Goal: Transaction & Acquisition: Subscribe to service/newsletter

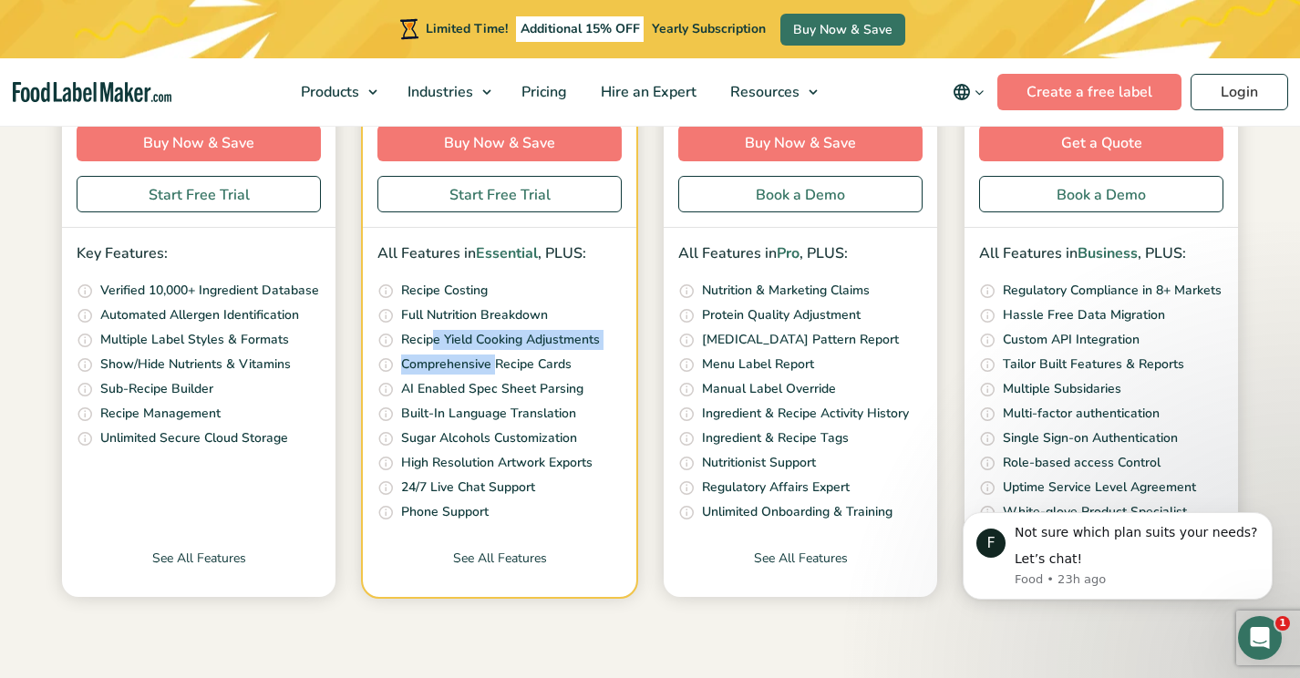
scroll to position [569, 0]
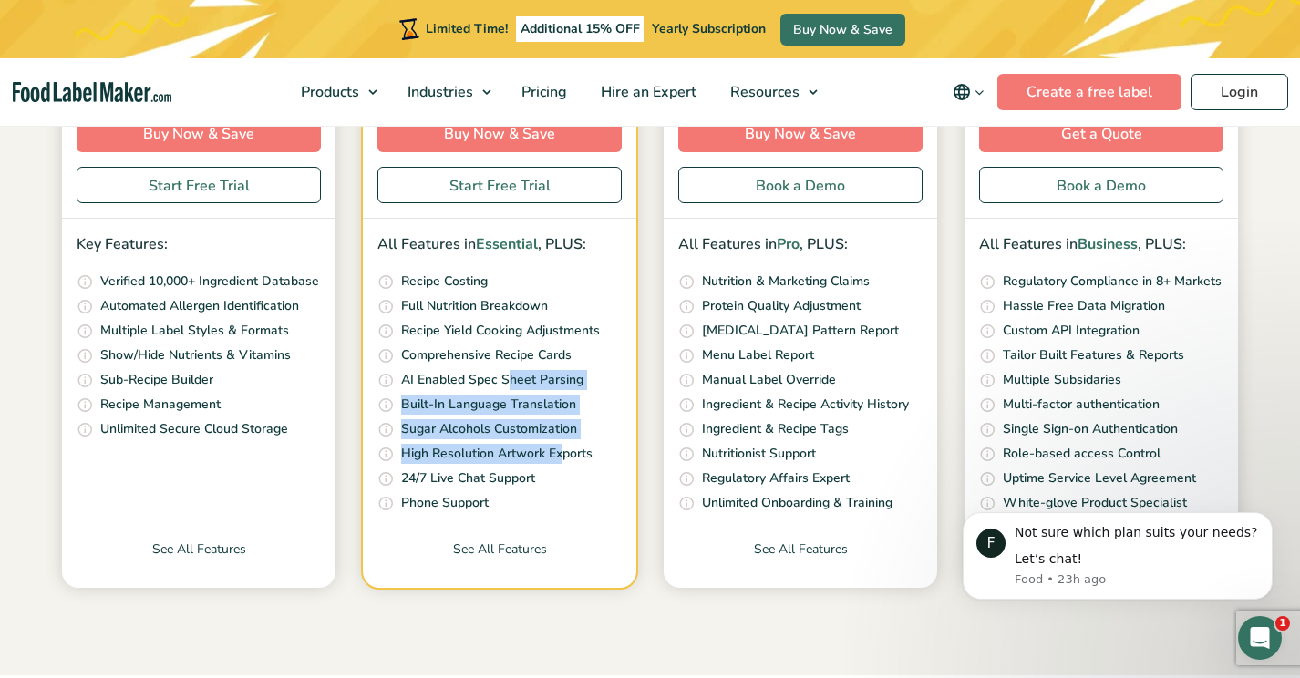
drag, startPoint x: 504, startPoint y: 381, endPoint x: 561, endPoint y: 448, distance: 87.3
click at [561, 448] on ul "Quickly and accurately calculate your recipe costs, including ingredients, pack…" at bounding box center [499, 393] width 244 height 243
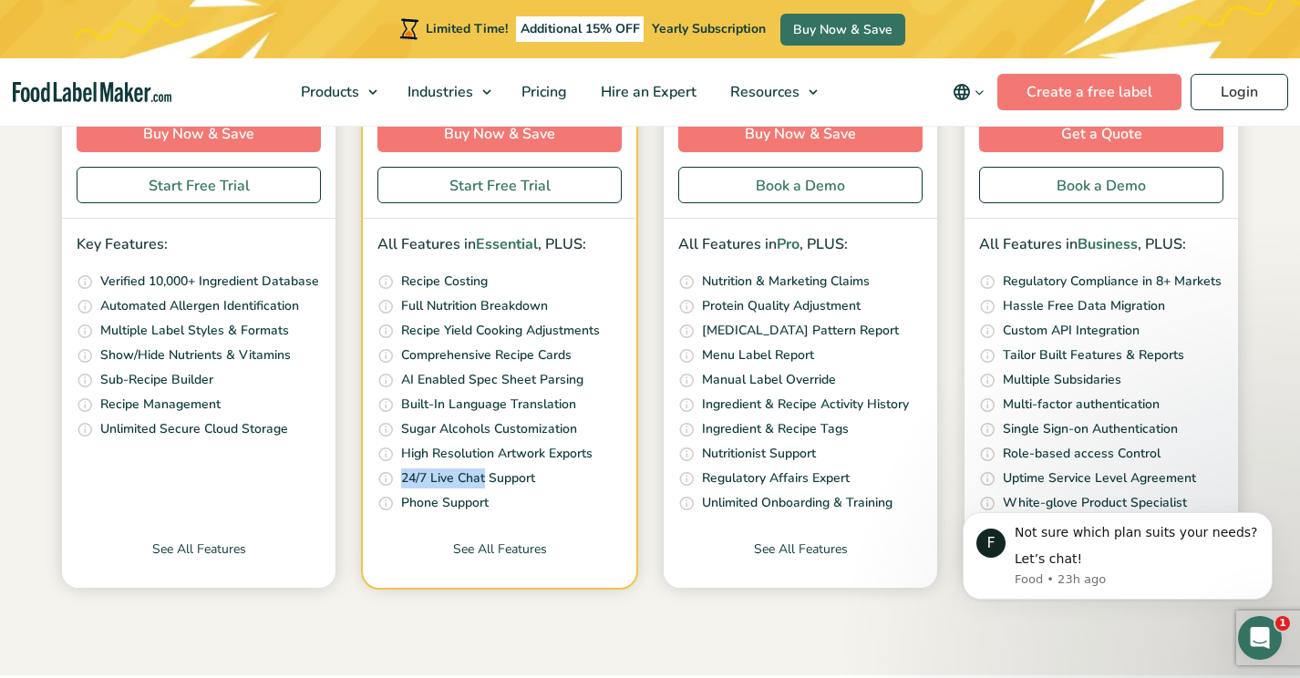
drag, startPoint x: 485, startPoint y: 474, endPoint x: 405, endPoint y: 475, distance: 80.2
click at [405, 475] on p "24/7 Live Chat Support" at bounding box center [468, 479] width 134 height 20
drag, startPoint x: 420, startPoint y: 503, endPoint x: 482, endPoint y: 501, distance: 62.1
click at [482, 501] on p "Phone Support" at bounding box center [445, 503] width 88 height 20
click at [493, 543] on link "See All Features" at bounding box center [500, 564] width 274 height 48
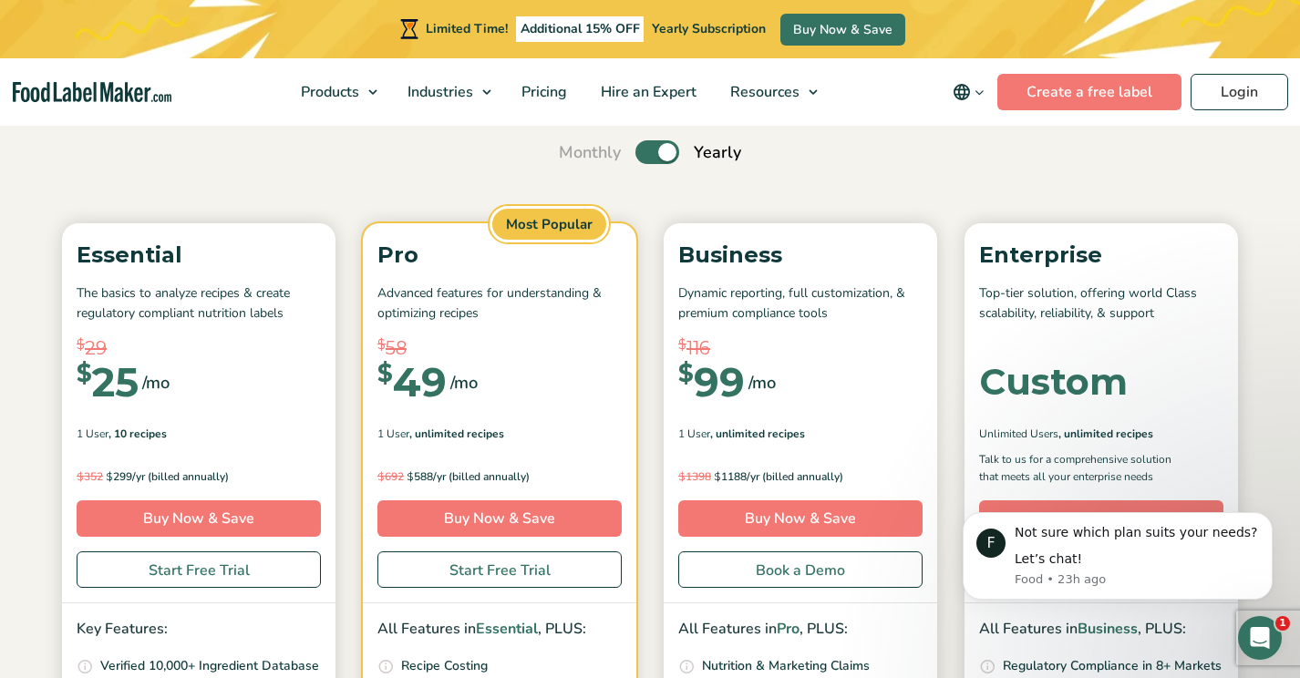
scroll to position [160, 0]
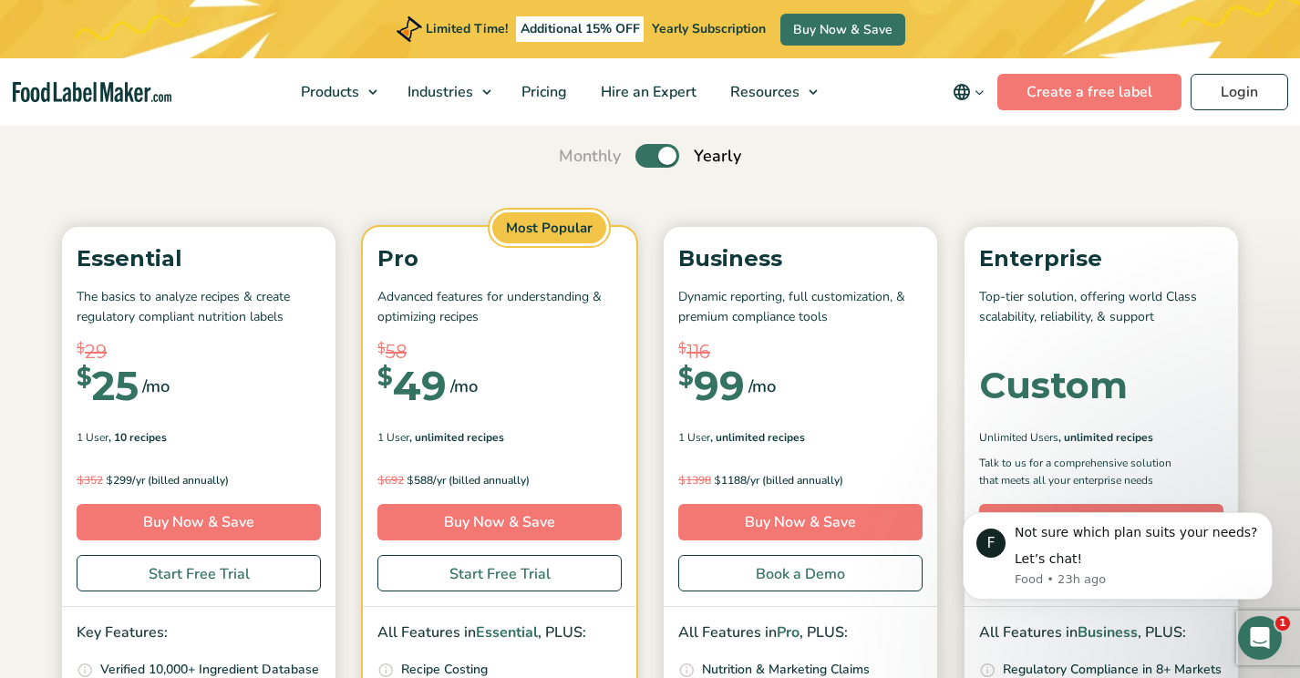
click at [647, 157] on label "Toggle" at bounding box center [658, 156] width 44 height 24
click at [574, 157] on input "Toggle" at bounding box center [569, 156] width 12 height 12
checkbox input "false"
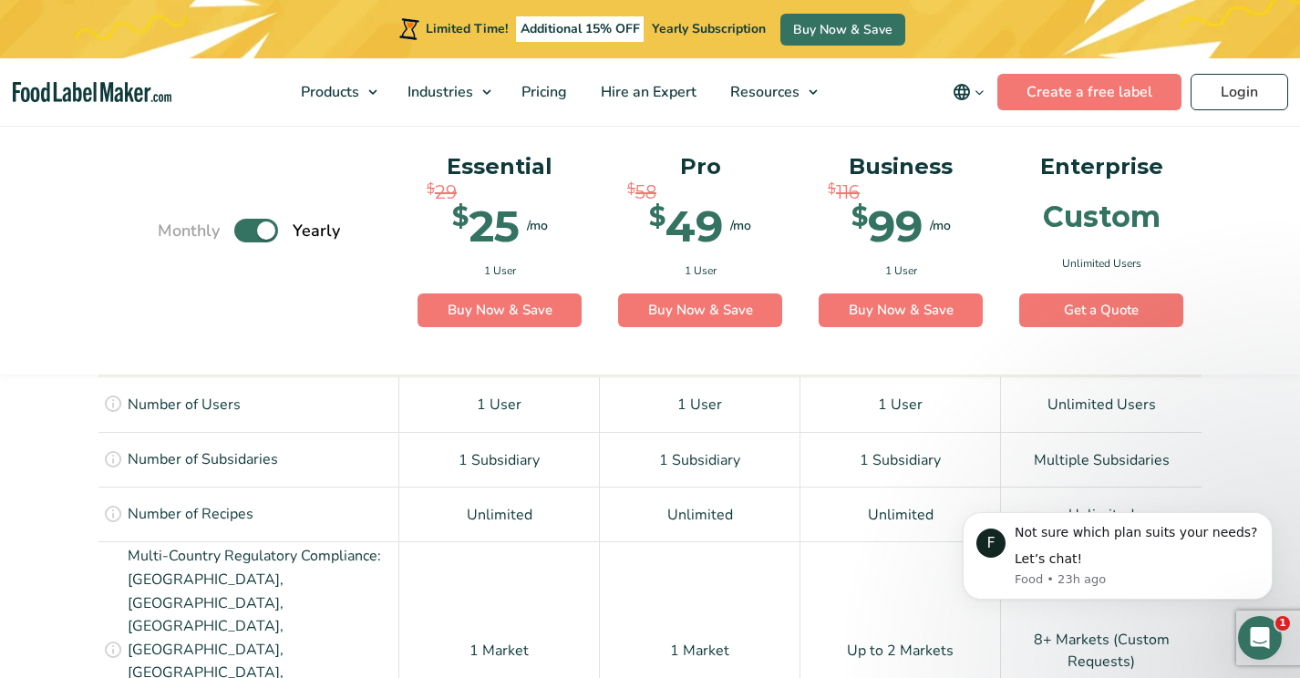
scroll to position [1323, 0]
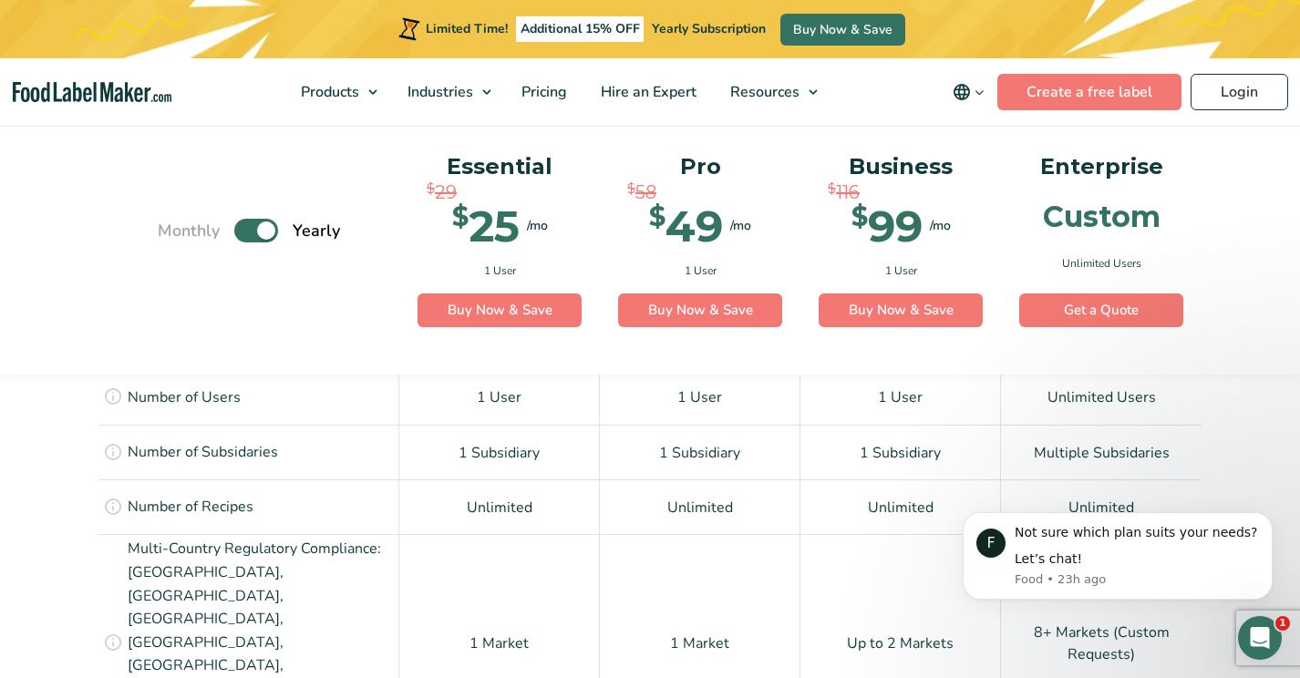
click at [251, 227] on label "Toggle" at bounding box center [256, 232] width 44 height 24
click at [173, 227] on input "Toggle" at bounding box center [167, 231] width 12 height 12
checkbox input "false"
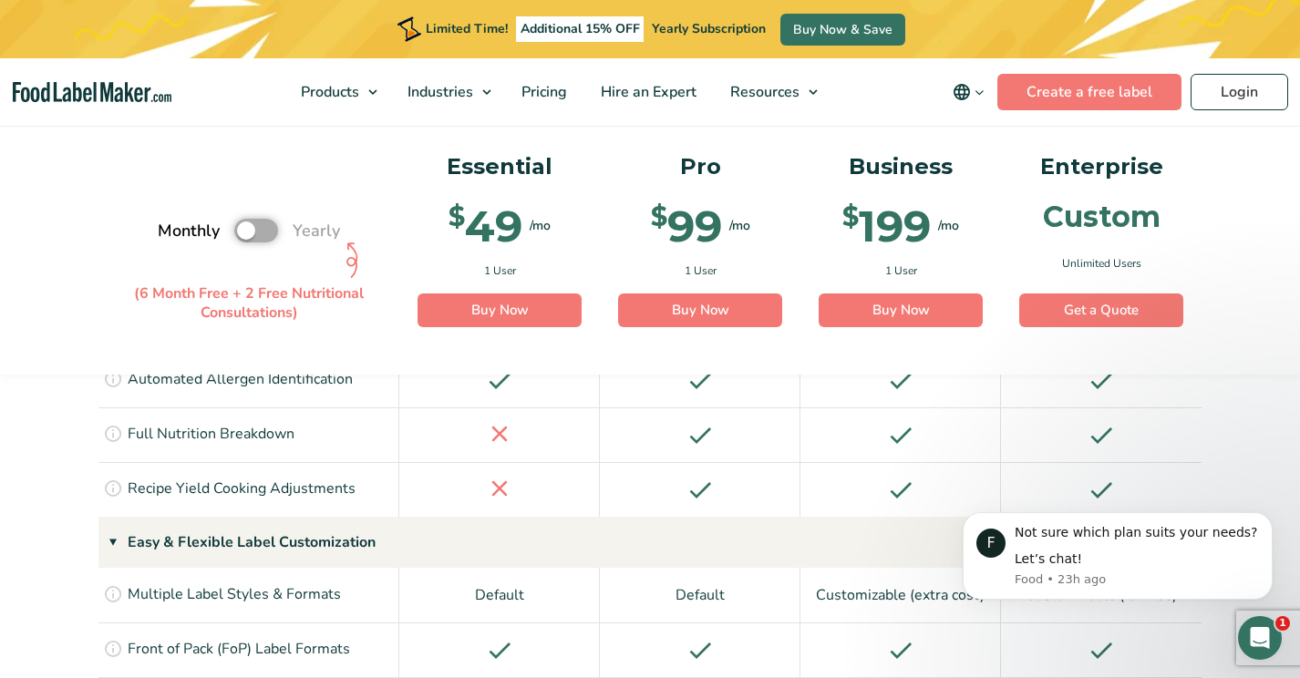
scroll to position [1844, 0]
